Goal: Transaction & Acquisition: Purchase product/service

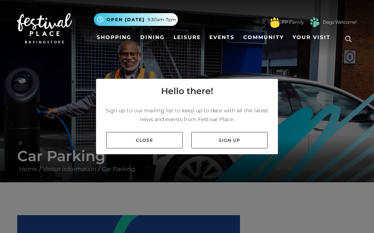
click at [166, 148] on link "Close" at bounding box center [144, 140] width 76 height 16
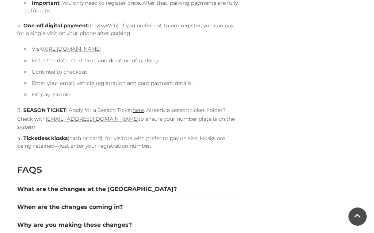
scroll to position [794, 0]
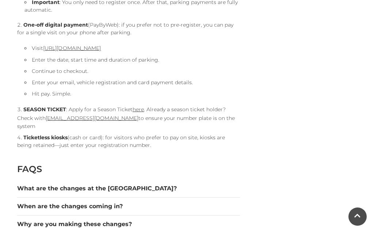
click at [140, 111] on link "here" at bounding box center [137, 109] width 11 height 7
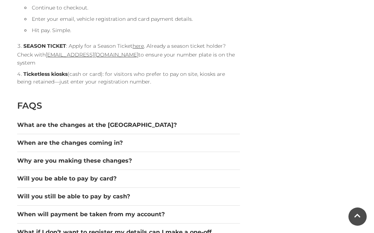
scroll to position [858, 0]
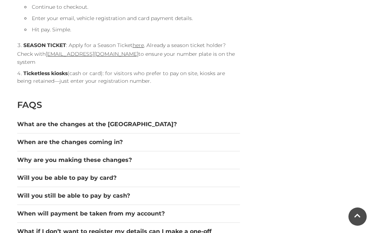
click at [239, 174] on button "Will you be able to pay by card?" at bounding box center [128, 178] width 223 height 9
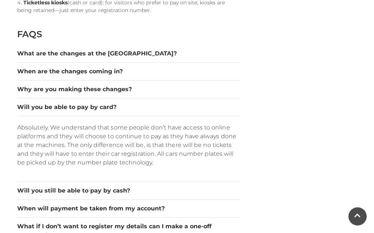
scroll to position [929, 0]
click at [231, 186] on button "Will you still be able to pay by cash?" at bounding box center [128, 190] width 223 height 9
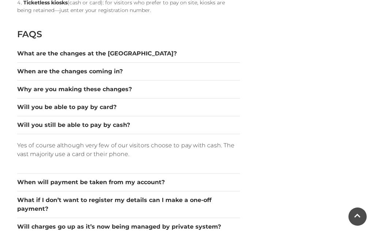
click at [201, 121] on button "Will you still be able to pay by cash?" at bounding box center [128, 125] width 223 height 9
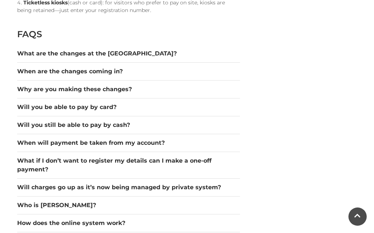
click at [217, 157] on button "What if I don’t want to register my details can I make a one-off payment?" at bounding box center [128, 166] width 223 height 18
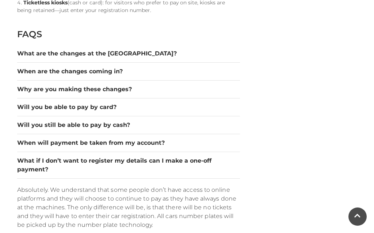
click at [211, 157] on button "What if I don’t want to register my details can I make a one-off payment?" at bounding box center [128, 166] width 223 height 18
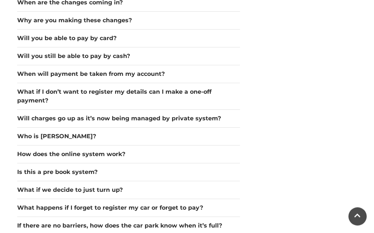
scroll to position [998, 0]
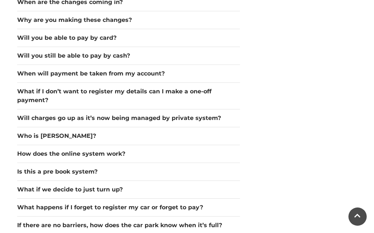
click at [139, 185] on button "What if we decide to just turn up?" at bounding box center [128, 189] width 223 height 9
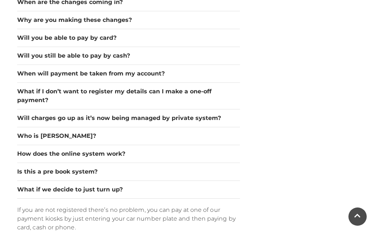
click at [110, 185] on button "What if we decide to just turn up?" at bounding box center [128, 189] width 223 height 9
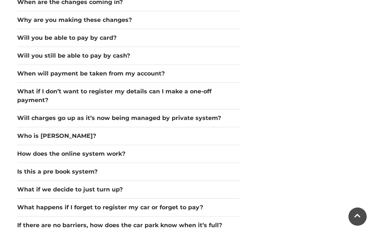
click at [190, 203] on button "What happens if I forget to register my car or forget to pay?" at bounding box center [128, 207] width 223 height 9
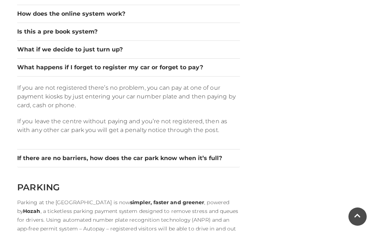
scroll to position [1139, 0]
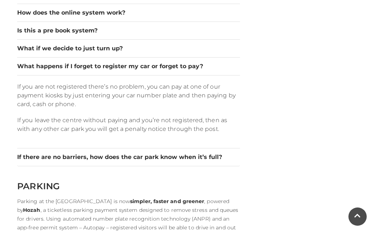
click at [212, 153] on button "If there are no barriers, how does the car park know when it’s full?" at bounding box center [128, 157] width 223 height 9
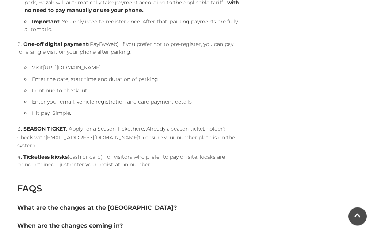
scroll to position [775, 0]
click at [119, 204] on button "What are the changes at the [GEOGRAPHIC_DATA]?" at bounding box center [128, 208] width 223 height 9
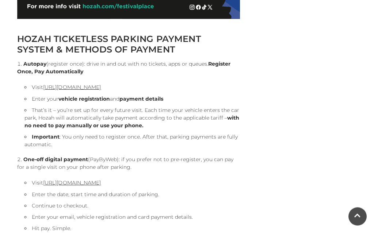
scroll to position [659, 0]
click at [101, 90] on link "[URL][DOMAIN_NAME]" at bounding box center [72, 87] width 58 height 7
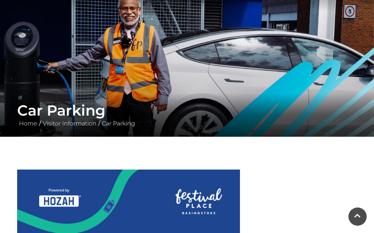
scroll to position [0, 0]
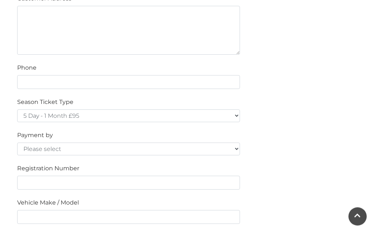
scroll to position [462, 0]
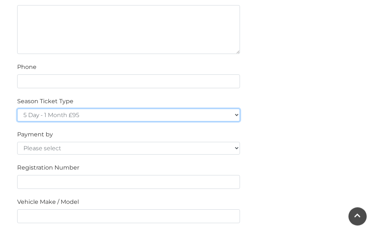
click at [232, 115] on select "5 Day - 1 Month £95 5 Day - 3 Months £270 (£90 a month standing order) 5 Day - …" at bounding box center [128, 115] width 223 height 13
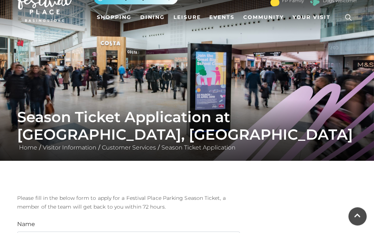
scroll to position [0, 0]
